Goal: Transaction & Acquisition: Download file/media

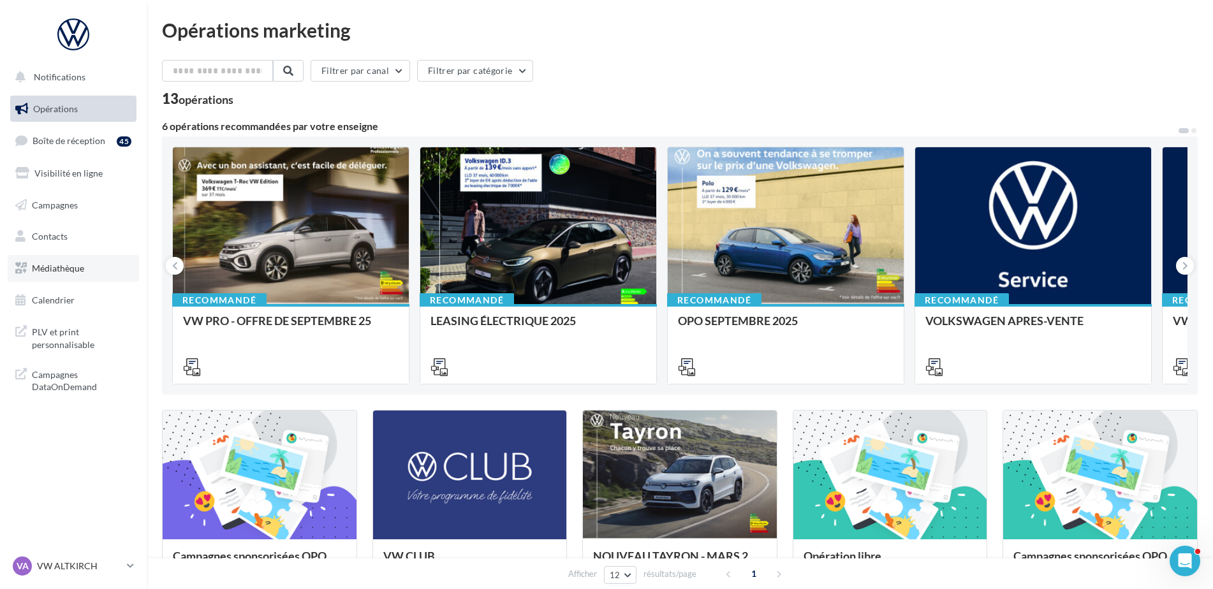
click at [85, 274] on link "Médiathèque" at bounding box center [73, 268] width 131 height 27
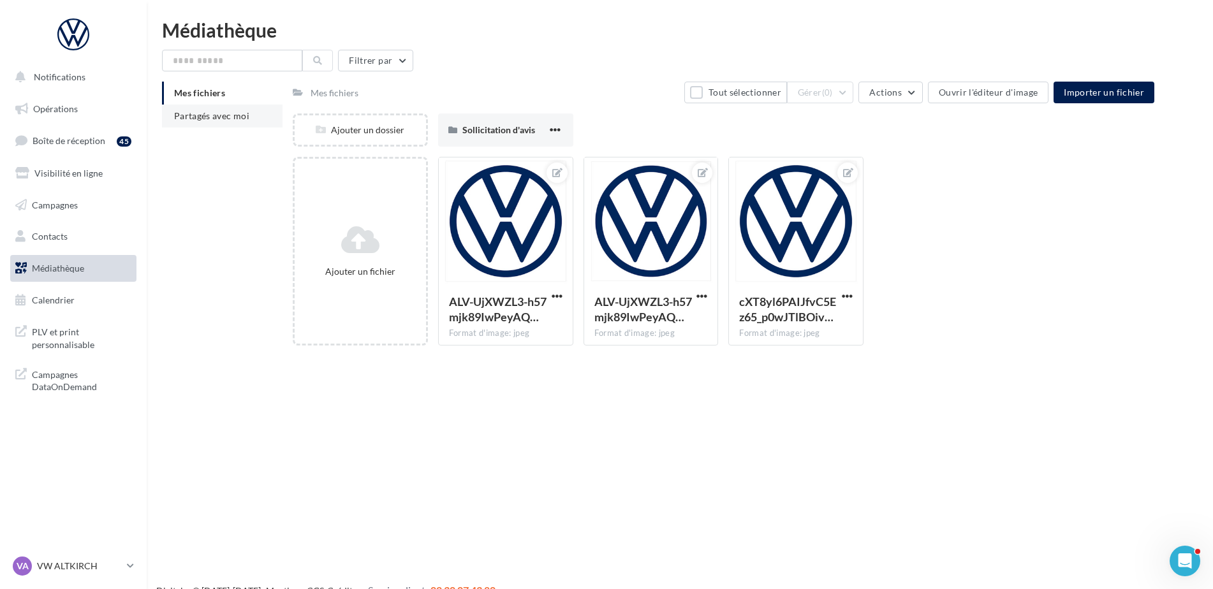
click at [241, 114] on span "Partagés avec moi" at bounding box center [211, 115] width 75 height 11
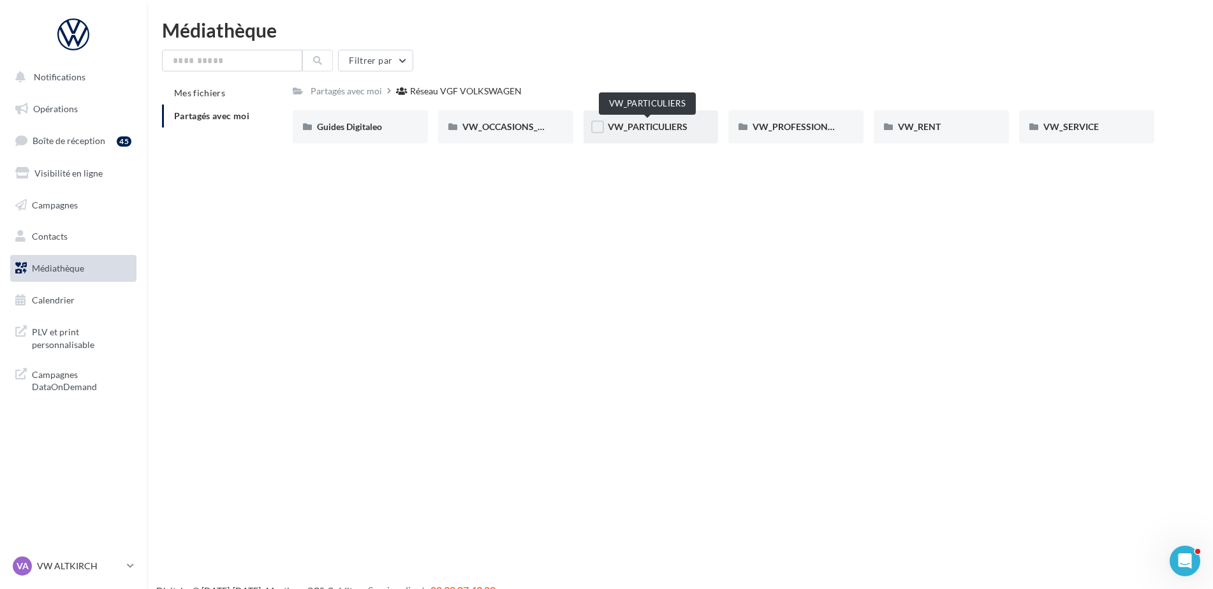
click at [640, 128] on span "VW_PARTICULIERS" at bounding box center [648, 126] width 80 height 11
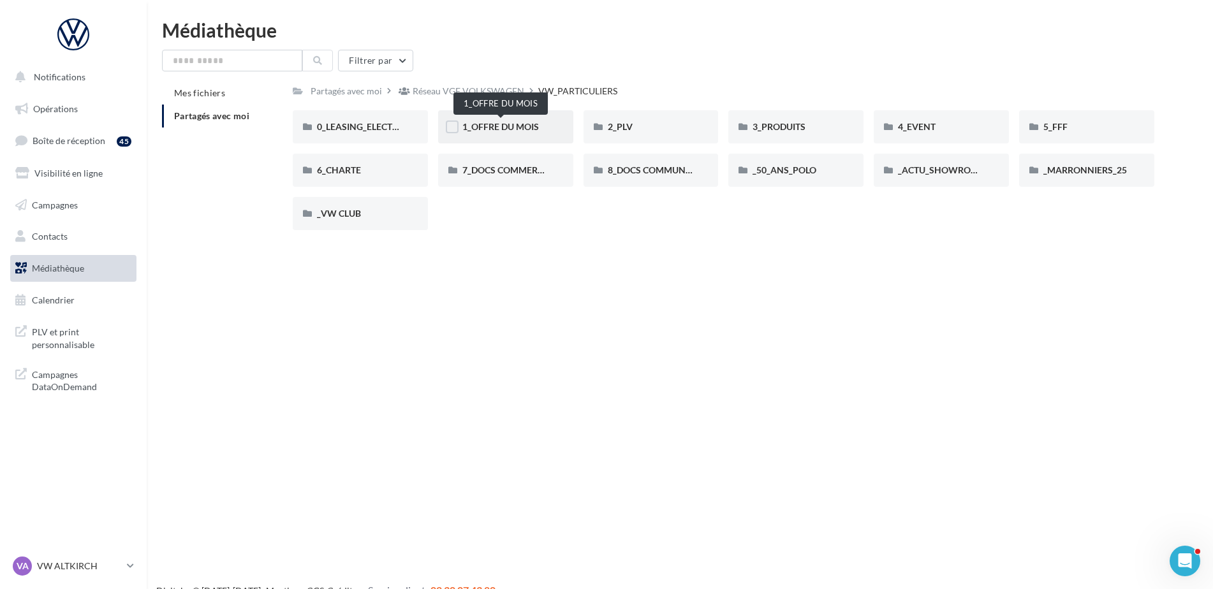
click at [529, 124] on span "1_OFFRE DU MOIS" at bounding box center [500, 126] width 77 height 11
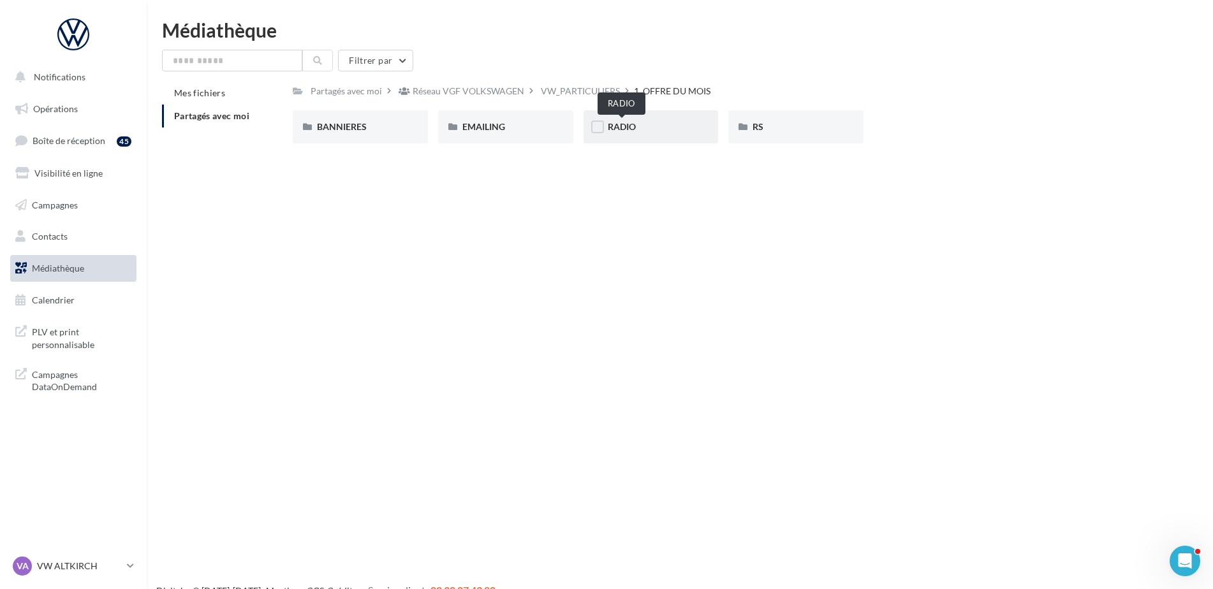
click at [627, 131] on span "RADIO" at bounding box center [622, 126] width 28 height 11
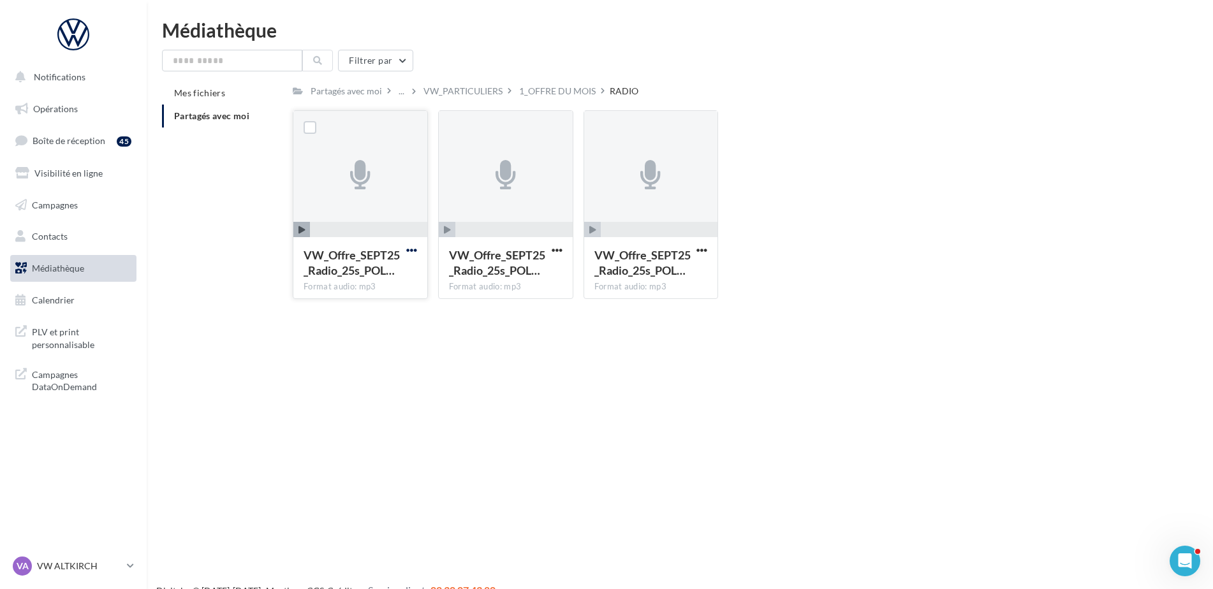
click at [413, 252] on span "button" at bounding box center [411, 250] width 11 height 11
click at [349, 279] on button "Télécharger" at bounding box center [356, 275] width 128 height 33
click at [559, 253] on span "button" at bounding box center [557, 250] width 11 height 11
click at [518, 279] on button "Télécharger" at bounding box center [501, 275] width 128 height 33
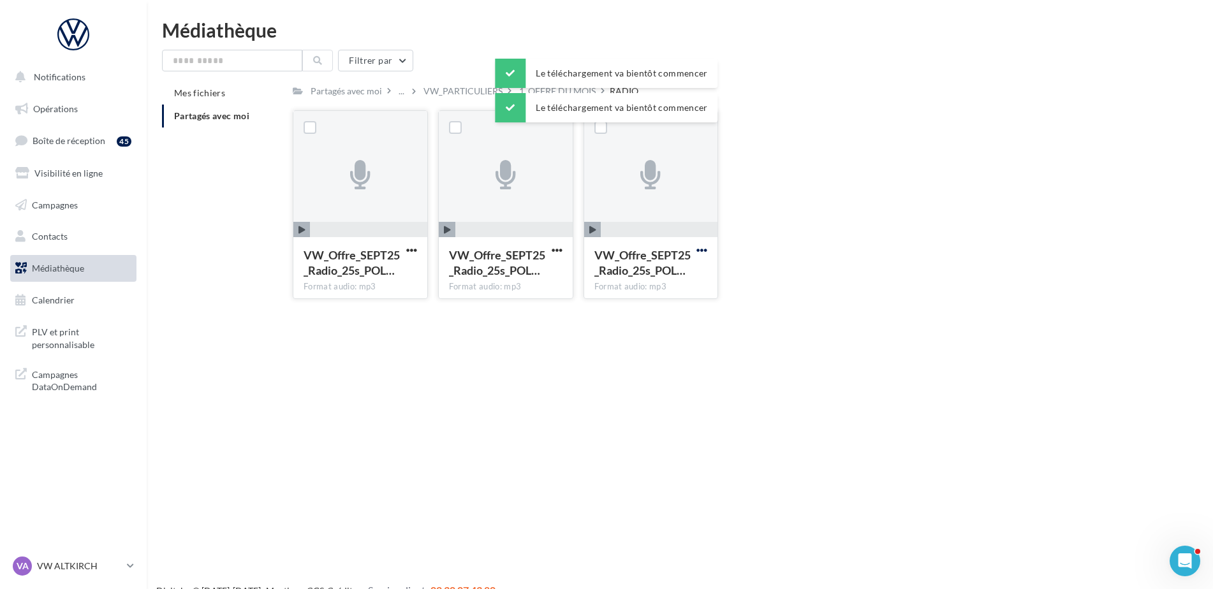
click at [700, 247] on span "button" at bounding box center [701, 250] width 11 height 11
click at [677, 281] on button "Télécharger" at bounding box center [646, 275] width 128 height 33
